Goal: Find specific fact: Find specific fact

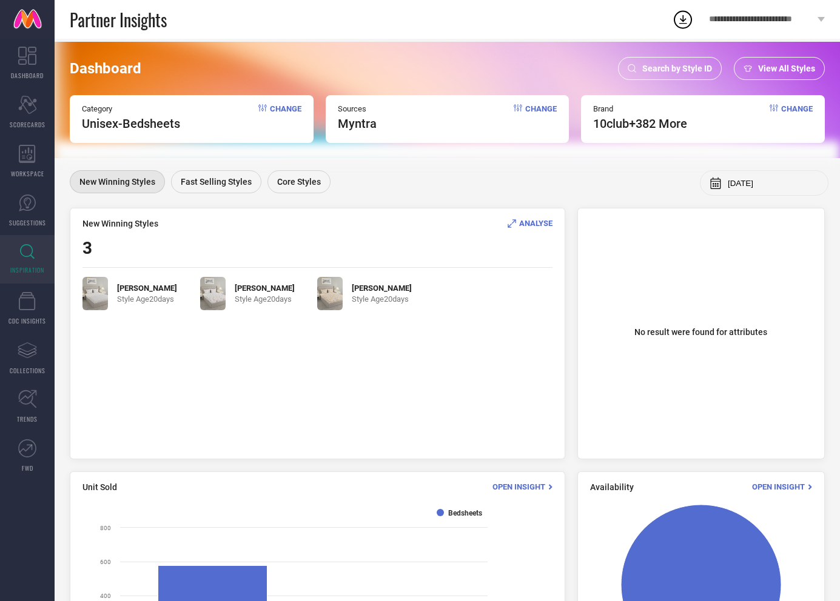
click at [666, 64] on span "Search by Style ID" at bounding box center [677, 69] width 70 height 10
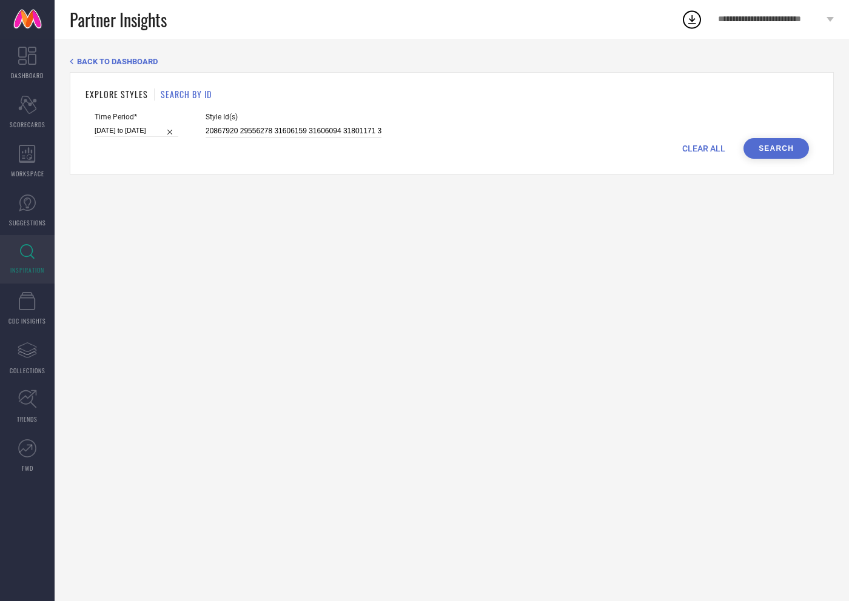
click at [257, 130] on input "20867920 29556278 31606159 31606094 31801171 32236739 32236821 32237032 3223687…" at bounding box center [294, 131] width 176 height 14
paste input "33057756"
click at [762, 153] on button "Search" at bounding box center [775, 148] width 65 height 21
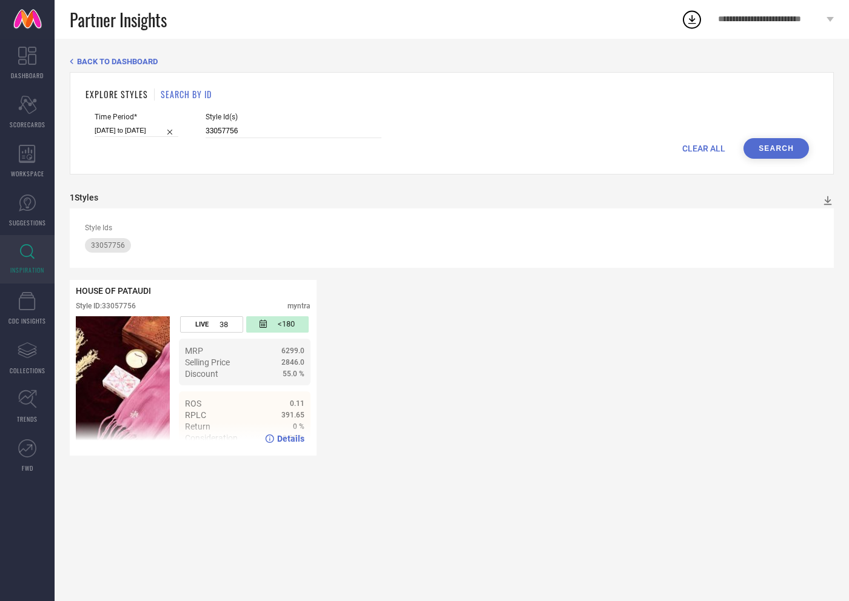
click at [146, 396] on img at bounding box center [123, 382] width 94 height 133
click at [293, 437] on span "Details" at bounding box center [290, 439] width 27 height 10
click at [286, 439] on span "Details" at bounding box center [290, 439] width 27 height 10
click at [232, 131] on input "33057756" at bounding box center [294, 131] width 176 height 14
click at [772, 152] on button "Search" at bounding box center [775, 148] width 65 height 21
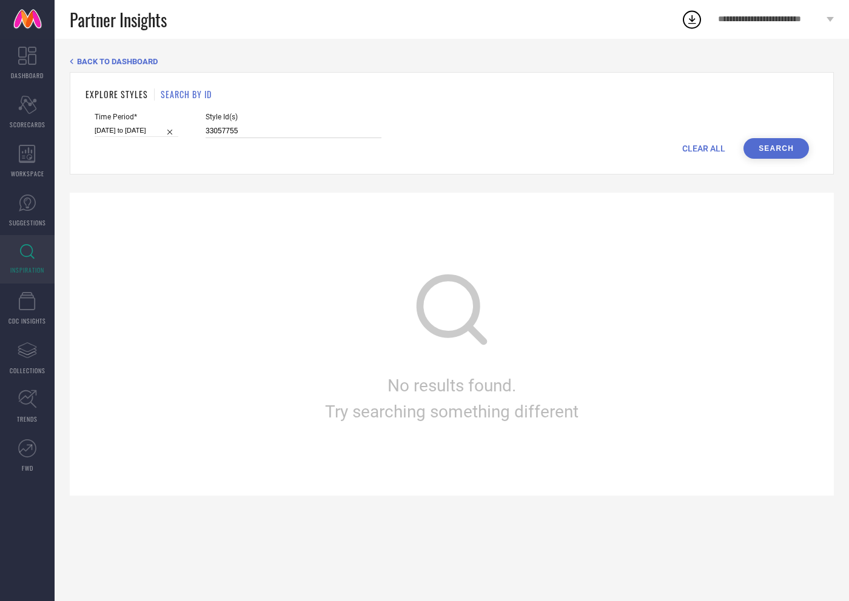
click at [229, 132] on input "33057755" at bounding box center [294, 131] width 176 height 14
type input "33057757"
click at [780, 150] on button "Search" at bounding box center [775, 148] width 65 height 21
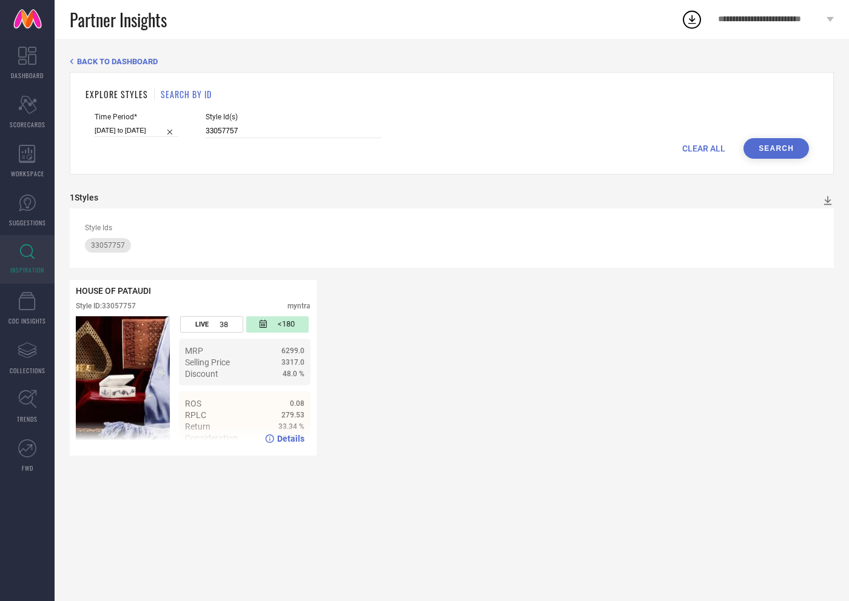
click at [287, 436] on span "Details" at bounding box center [290, 439] width 27 height 10
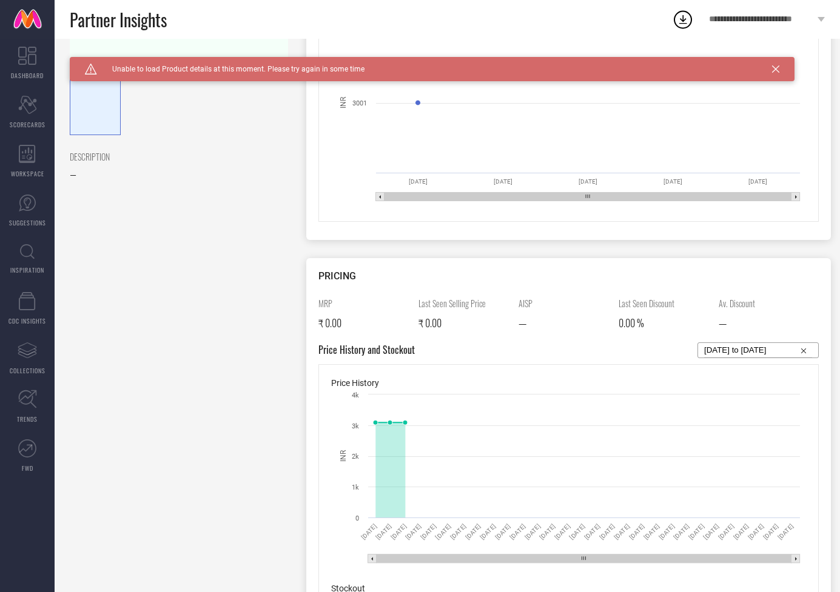
scroll to position [500, 0]
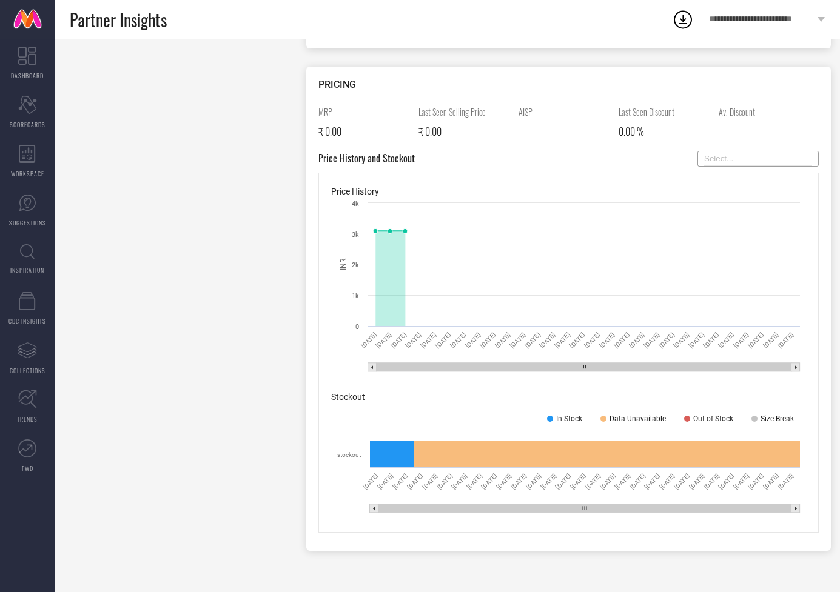
select select "8"
select select "2025"
select select "9"
select select "2025"
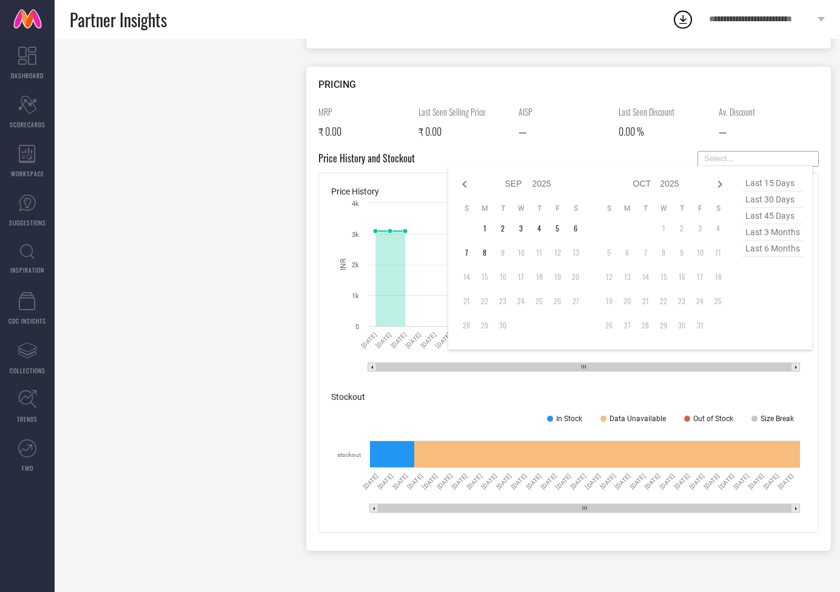
click at [765, 161] on input at bounding box center [758, 159] width 108 height 15
click at [755, 236] on span "last 3 months" at bounding box center [772, 232] width 61 height 16
type input "[DATE] to [DATE]"
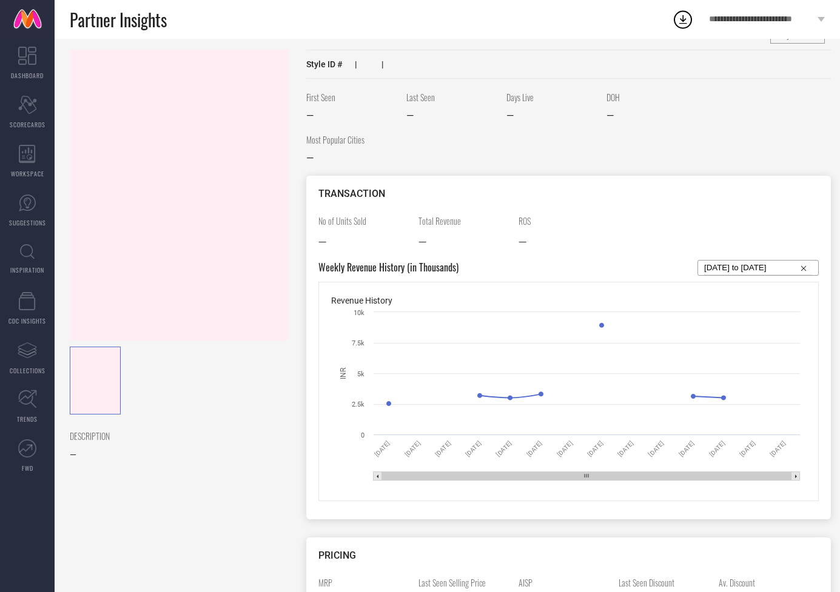
scroll to position [0, 0]
